Goal: Information Seeking & Learning: Learn about a topic

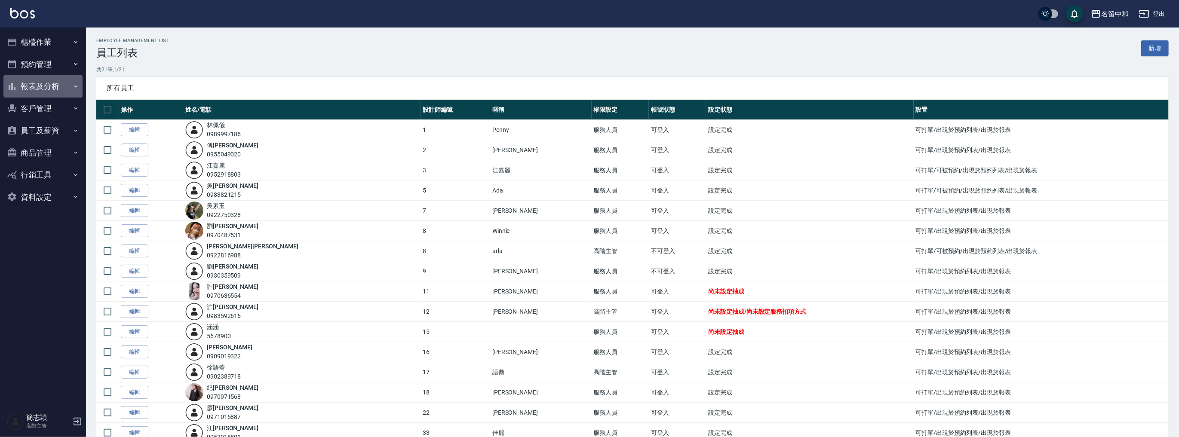
click at [44, 84] on button "報表及分析" at bounding box center [42, 86] width 79 height 22
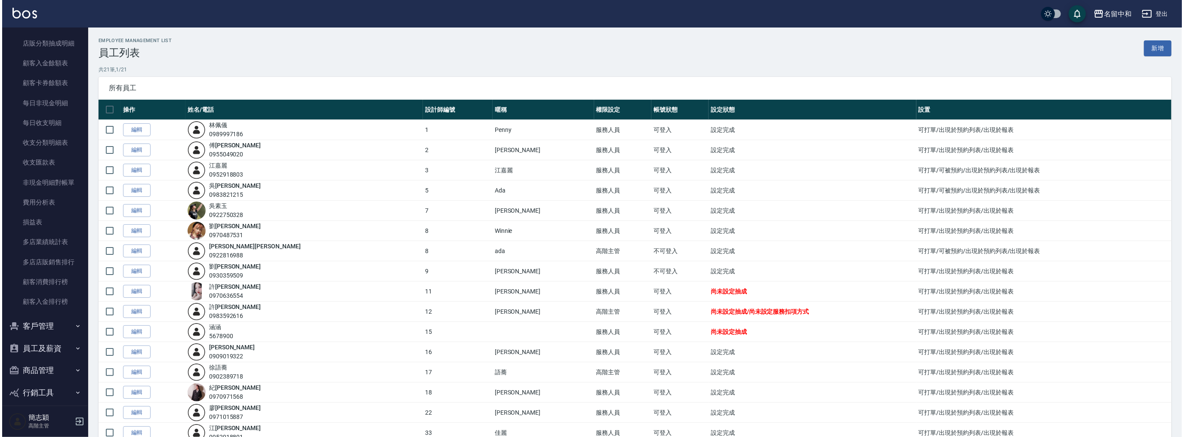
scroll to position [674, 0]
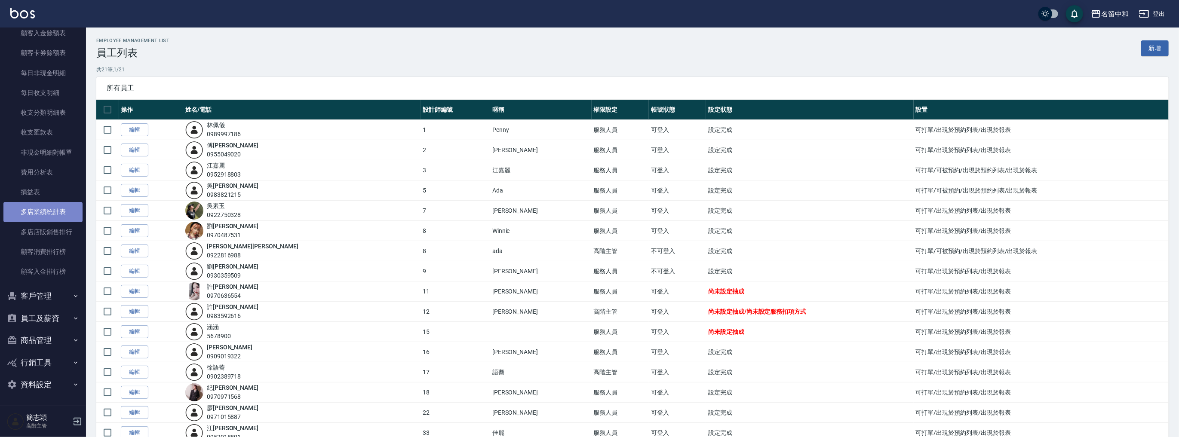
click at [43, 216] on link "多店業績統計表" at bounding box center [42, 212] width 79 height 20
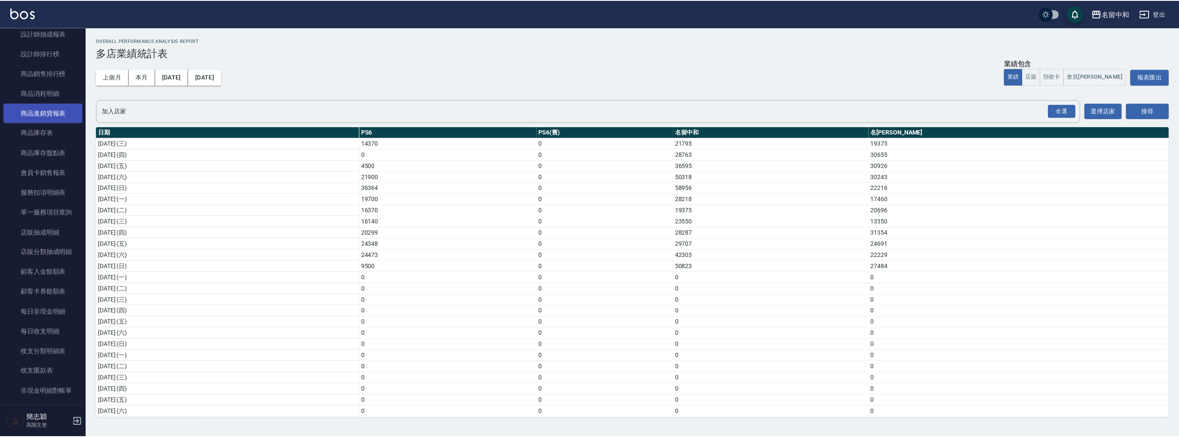
scroll to position [273, 0]
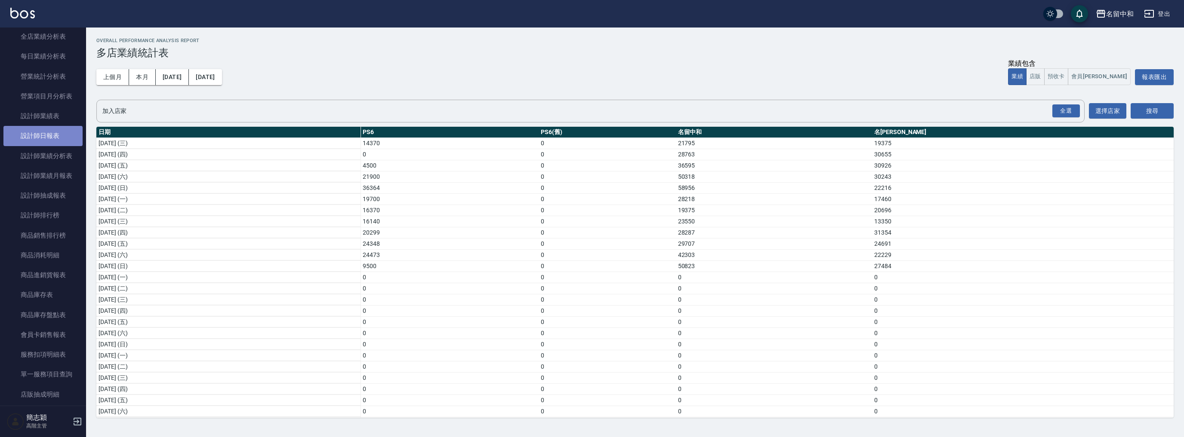
click at [47, 134] on link "設計師日報表" at bounding box center [42, 136] width 79 height 20
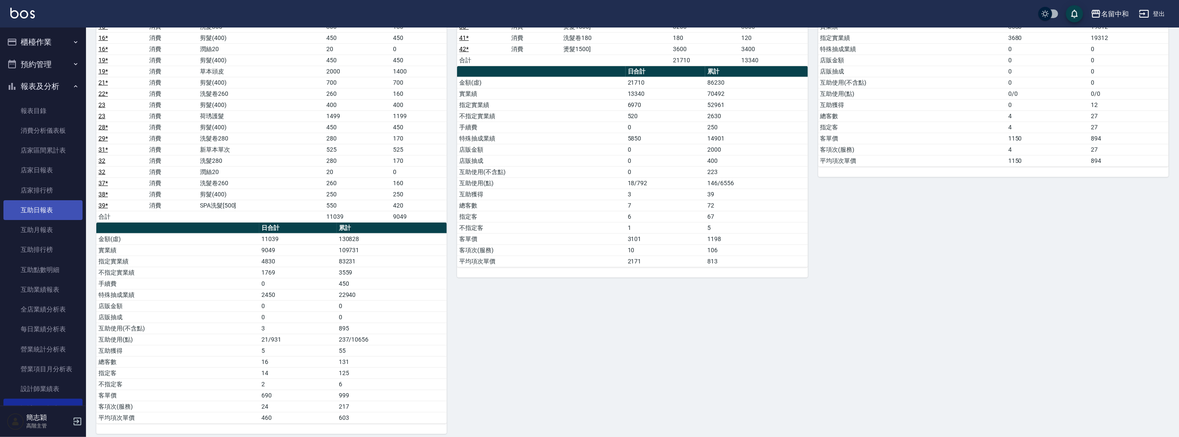
click at [47, 209] on link "互助日報表" at bounding box center [42, 210] width 79 height 20
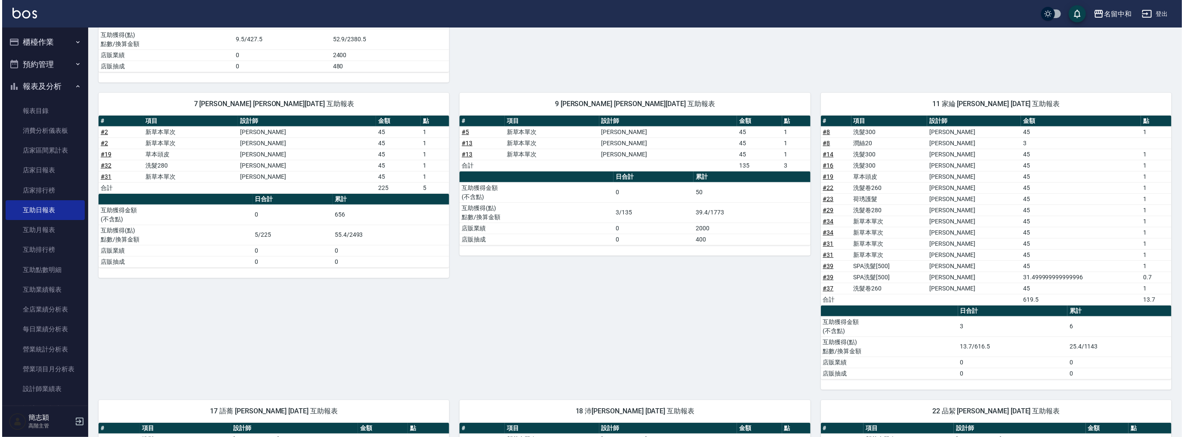
scroll to position [45, 0]
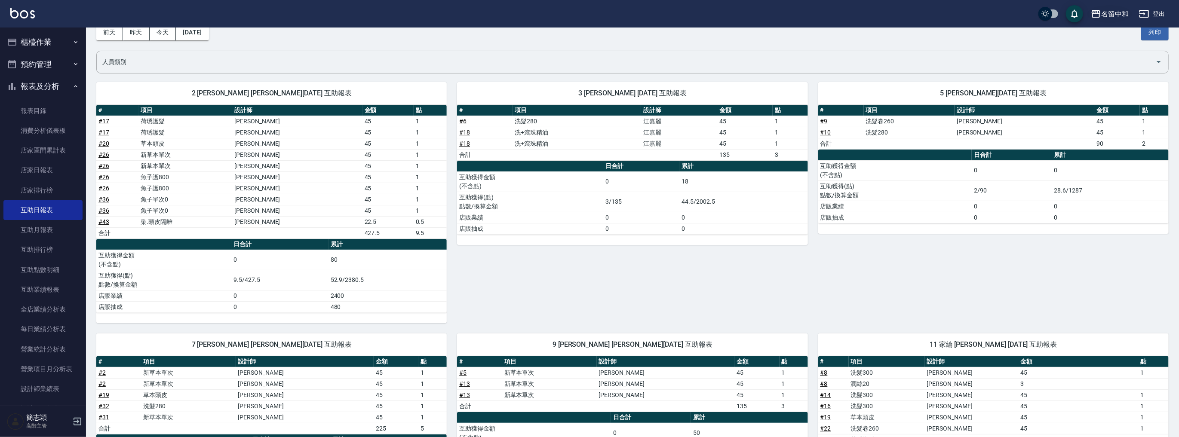
click at [1107, 9] on div "名留中和" at bounding box center [1115, 14] width 28 height 11
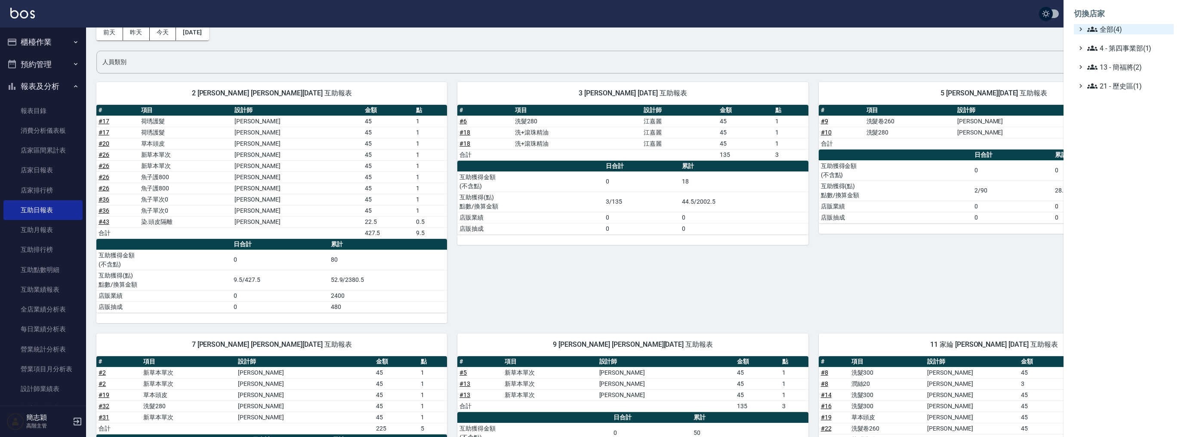
click at [1119, 29] on span "全部(4)" at bounding box center [1128, 29] width 83 height 10
click at [1123, 81] on span "名[PERSON_NAME]" at bounding box center [1128, 83] width 84 height 10
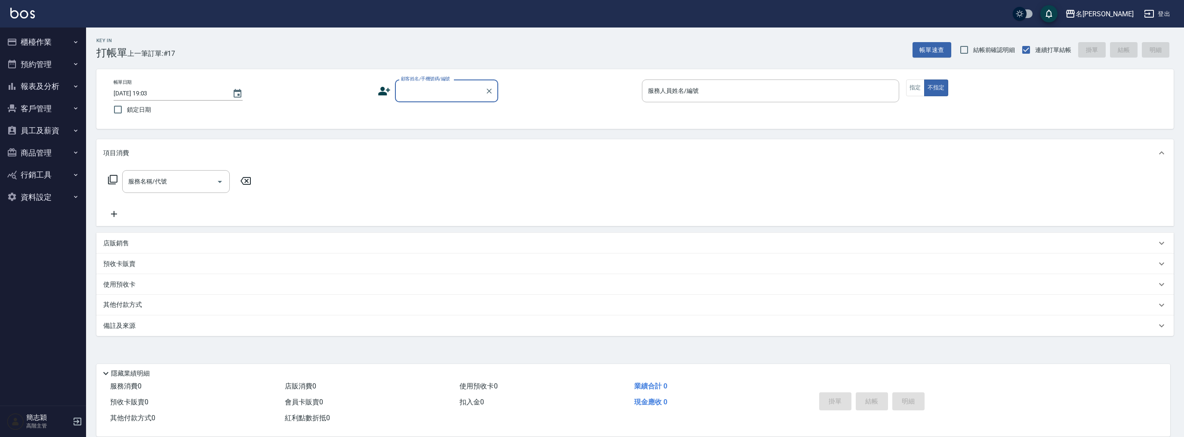
click at [29, 88] on button "報表及分析" at bounding box center [42, 86] width 79 height 22
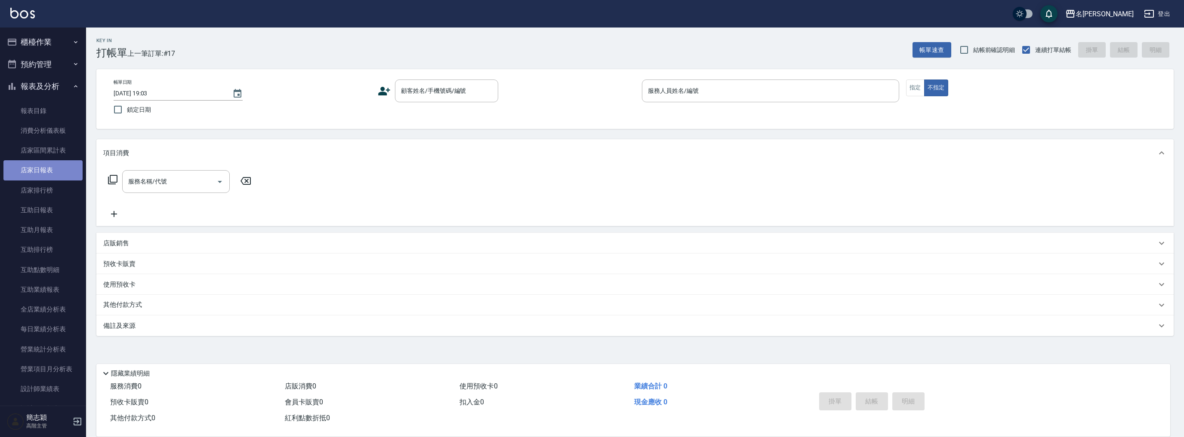
click at [54, 168] on link "店家日報表" at bounding box center [42, 170] width 79 height 20
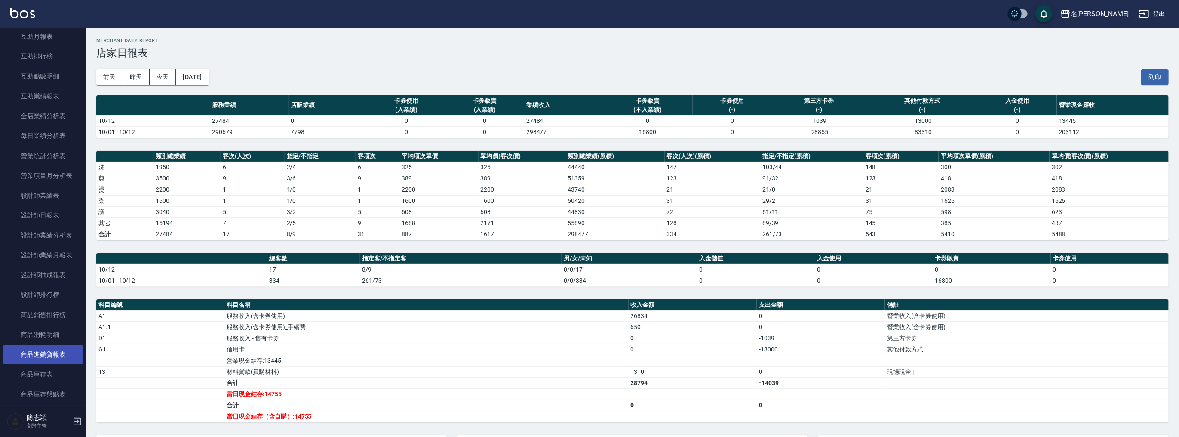
scroll to position [160, 0]
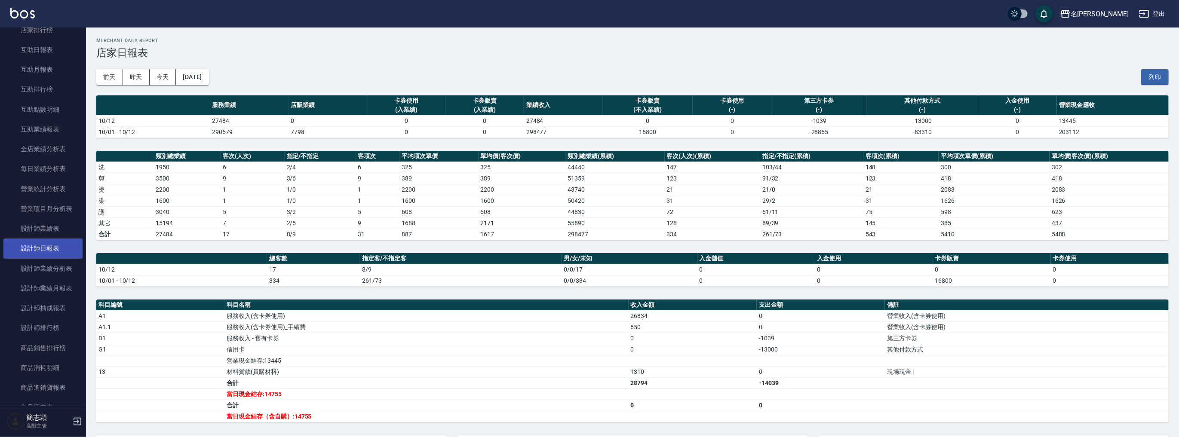
click at [55, 248] on link "設計師日報表" at bounding box center [42, 249] width 79 height 20
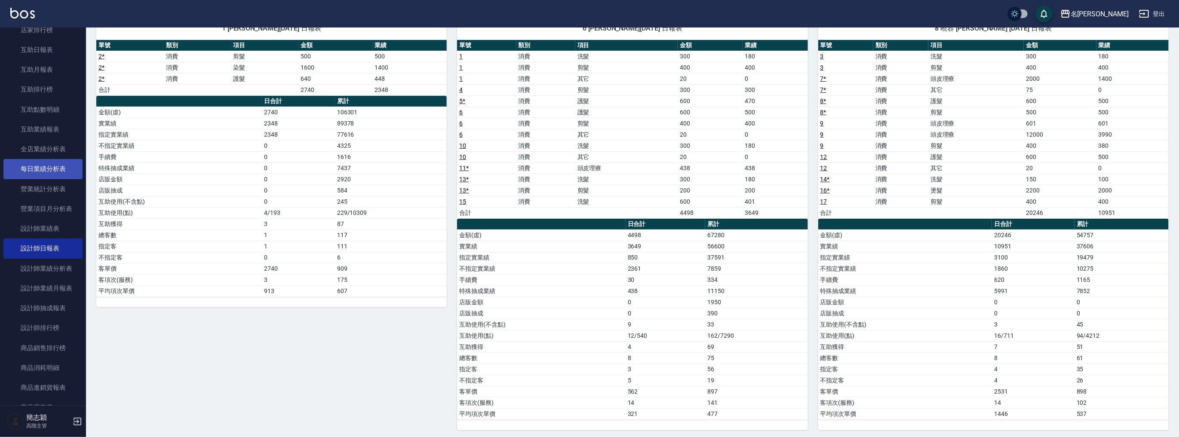
scroll to position [80, 0]
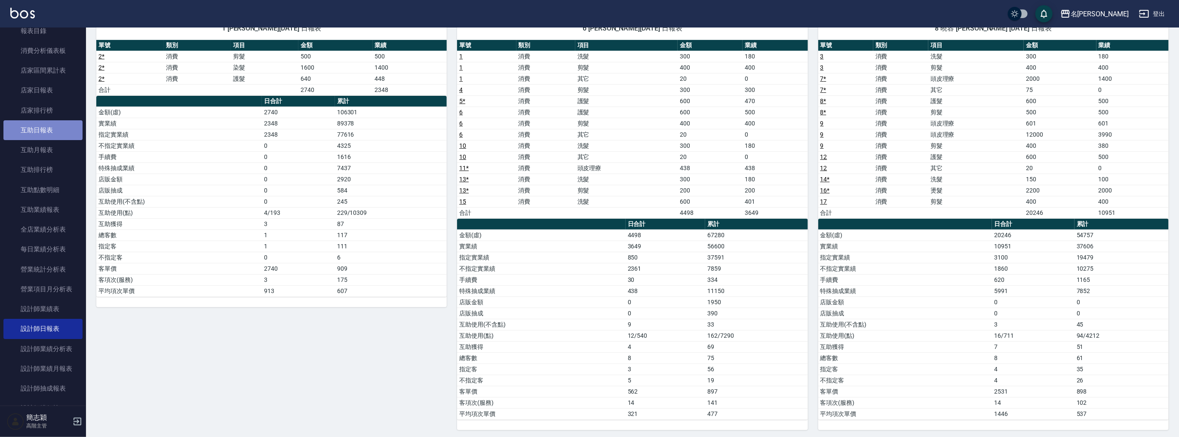
click at [52, 126] on link "互助日報表" at bounding box center [42, 130] width 79 height 20
